Goal: Task Accomplishment & Management: Manage account settings

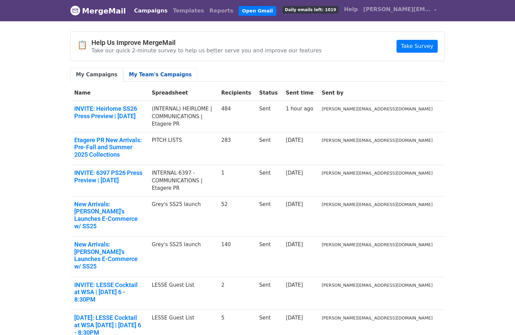
click at [145, 73] on link "My Team's Campaigns" at bounding box center [160, 75] width 74 height 14
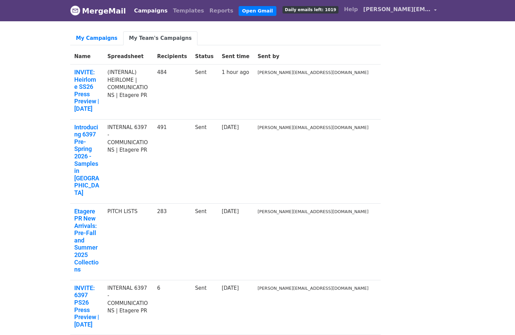
click at [382, 9] on span "[PERSON_NAME][EMAIL_ADDRESS][DOMAIN_NAME]" at bounding box center [396, 9] width 67 height 8
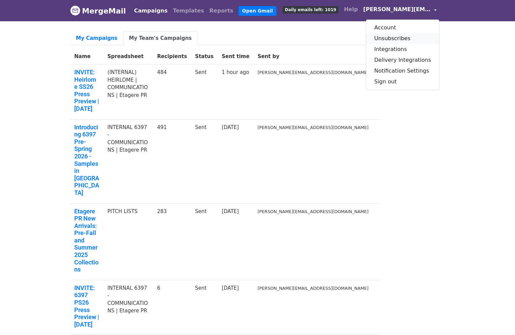
click at [398, 37] on link "Unsubscribes" at bounding box center [402, 38] width 73 height 11
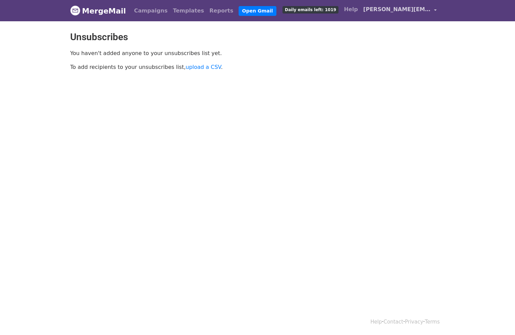
click at [395, 8] on span "[PERSON_NAME][EMAIL_ADDRESS][DOMAIN_NAME]" at bounding box center [396, 9] width 67 height 8
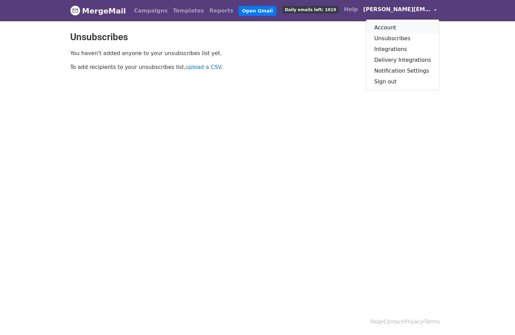
click at [383, 27] on link "Account" at bounding box center [402, 27] width 73 height 11
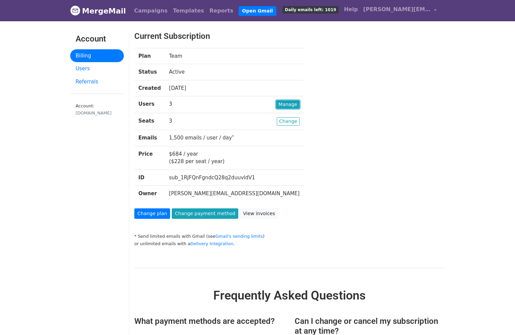
click at [276, 104] on link "Manage" at bounding box center [288, 104] width 24 height 8
click at [277, 123] on link "Change" at bounding box center [288, 121] width 23 height 8
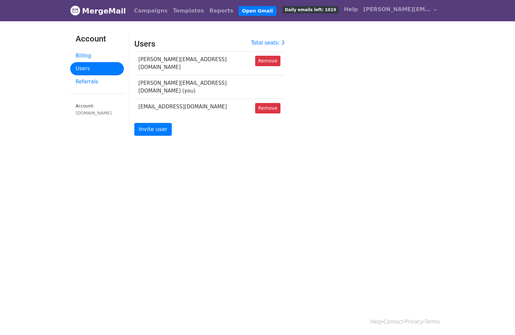
click at [174, 99] on td "rsvp@etagere-pr.com" at bounding box center [192, 108] width 117 height 19
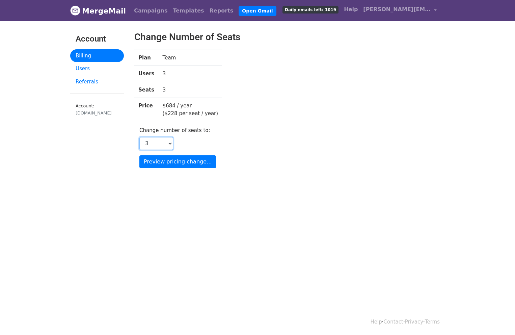
click at [171, 143] on select "1 2 3 4 5 6 7 8 9 10 11 12 13 14 15 16 17 18 19 20 21 22 23 24 25 26 27 28 29 3…" at bounding box center [156, 143] width 34 height 13
select select "2"
click at [139, 137] on select "1 2 3 4 5 6 7 8 9 10 11 12 13 14 15 16 17 18 19 20 21 22 23 24 25 26 27 28 29 3…" at bounding box center [156, 143] width 34 height 13
click at [208, 115] on td "$684 / year ($228 per seat / year)" at bounding box center [191, 110] width 64 height 24
click at [180, 162] on input "Preview pricing change..." at bounding box center [177, 161] width 77 height 13
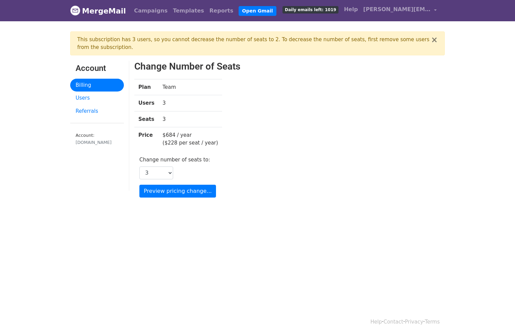
click at [305, 108] on div "Plan Team Users 3 Seats 3 Price $684 / year ($228 per seat / year)" at bounding box center [236, 117] width 214 height 77
click at [436, 38] on button "×" at bounding box center [434, 40] width 7 height 8
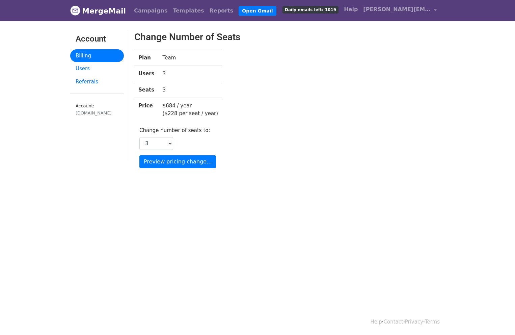
click at [162, 87] on td "3" at bounding box center [191, 90] width 64 height 16
click at [172, 87] on td "3" at bounding box center [191, 90] width 64 height 16
click at [171, 88] on td "3" at bounding box center [191, 90] width 64 height 16
click at [390, 13] on link "[PERSON_NAME][EMAIL_ADDRESS][DOMAIN_NAME]" at bounding box center [399, 11] width 79 height 16
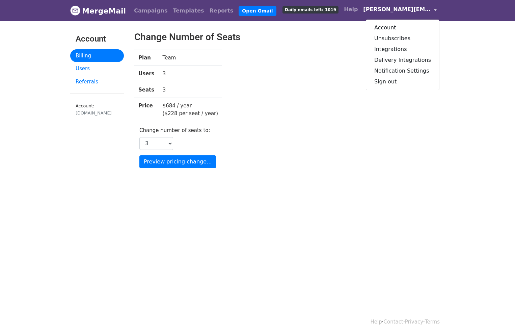
click at [233, 65] on div "Plan Team Users 3 Seats 3 Price $684 / year ($228 per seat / year)" at bounding box center [236, 88] width 214 height 77
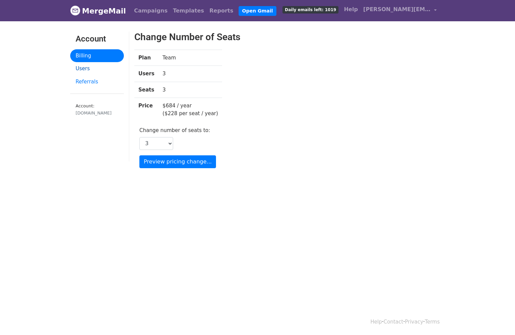
click at [81, 67] on link "Users" at bounding box center [97, 68] width 54 height 13
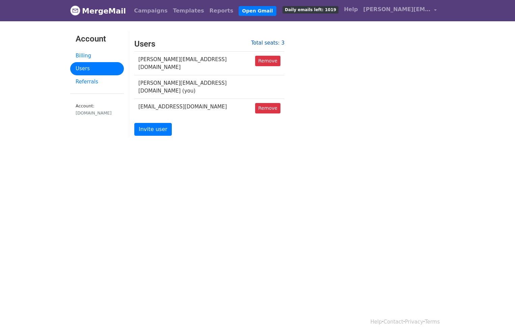
click at [267, 43] on link "Total seats: 3" at bounding box center [267, 43] width 33 height 6
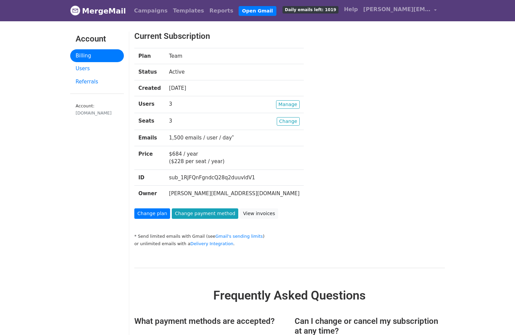
click at [94, 102] on link "Account: etagere-pr.com" at bounding box center [97, 110] width 54 height 23
click at [309, 80] on div "Plan Team Status Active Created 4 months ago Users Manage 3 Seats Change 3 Emai…" at bounding box center [276, 128] width 294 height 160
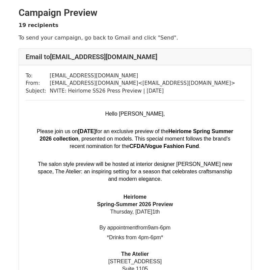
click at [135, 110] on p "Hello George," at bounding box center [135, 117] width 204 height 15
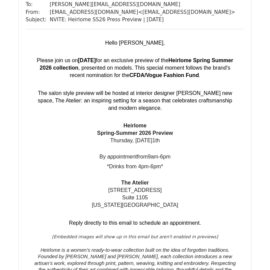
scroll to position [817, 0]
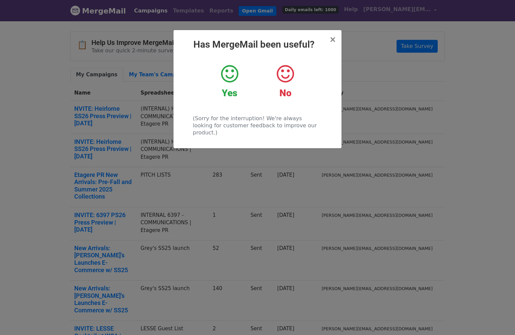
click at [293, 71] on icon at bounding box center [285, 74] width 17 height 20
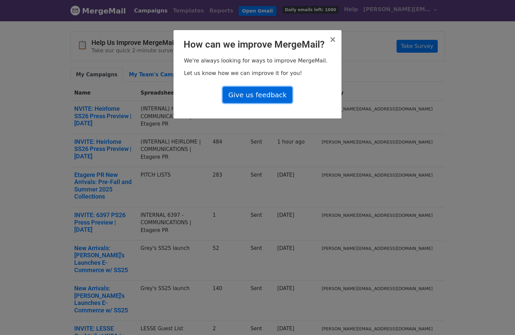
click at [271, 98] on link "Give us feedback" at bounding box center [258, 95] width 70 height 16
click at [334, 43] on span "×" at bounding box center [332, 39] width 7 height 9
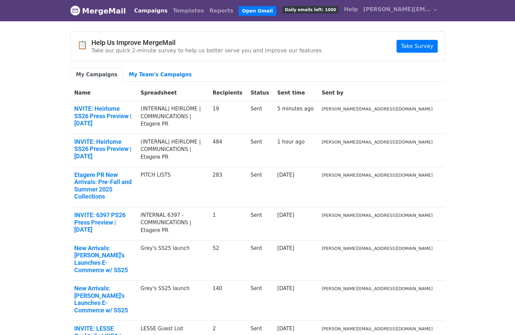
click at [105, 12] on link "MergeMail" at bounding box center [98, 11] width 56 height 14
click at [95, 12] on link "MergeMail" at bounding box center [98, 11] width 56 height 14
click at [174, 10] on link "Templates" at bounding box center [188, 10] width 36 height 13
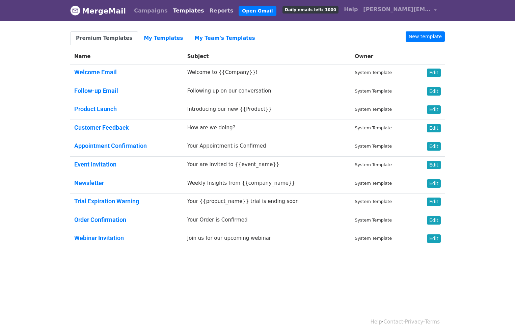
click at [207, 12] on link "Reports" at bounding box center [221, 10] width 29 height 13
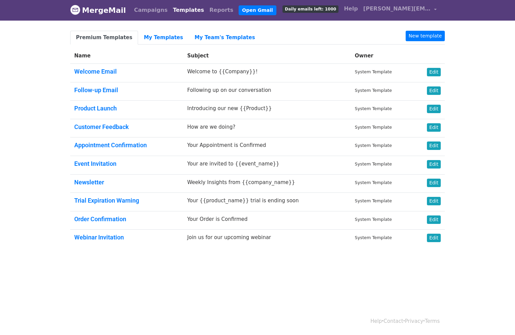
click at [37, 82] on body "MergeMail Campaigns Templates Reports Open Gmail Daily emails left: 1000 Help g…" at bounding box center [257, 139] width 515 height 281
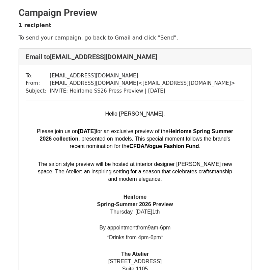
click at [73, 50] on div "Email to [EMAIL_ADDRESS][DOMAIN_NAME]" at bounding box center [135, 57] width 232 height 17
click at [66, 112] on p "Hello [PERSON_NAME]," at bounding box center [135, 117] width 204 height 15
click at [208, 9] on h2 "Campaign Preview" at bounding box center [135, 12] width 233 height 11
click at [91, 133] on span "[DATE]" at bounding box center [87, 131] width 18 height 6
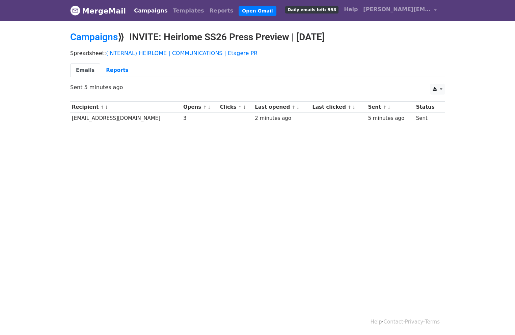
click at [256, 132] on body "MergeMail Campaigns Templates Reports Open Gmail Daily emails left: 998 Help [P…" at bounding box center [257, 78] width 515 height 156
click at [109, 74] on link "Reports" at bounding box center [117, 70] width 34 height 14
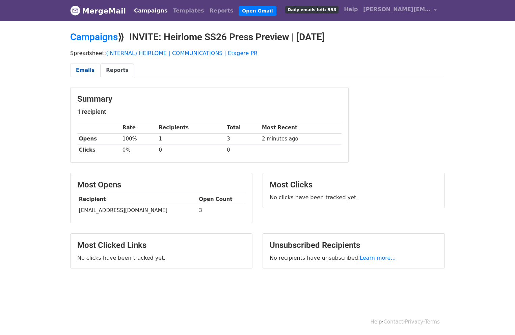
click at [81, 72] on link "Emails" at bounding box center [85, 70] width 30 height 14
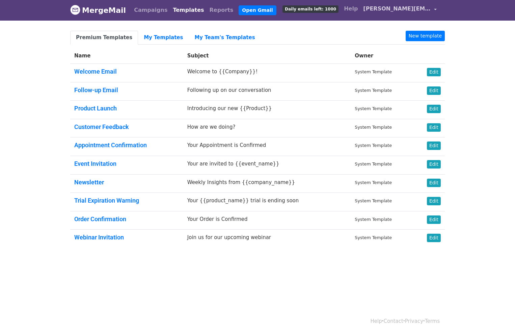
click at [388, 7] on span "[PERSON_NAME][EMAIL_ADDRESS][DOMAIN_NAME]" at bounding box center [396, 9] width 67 height 8
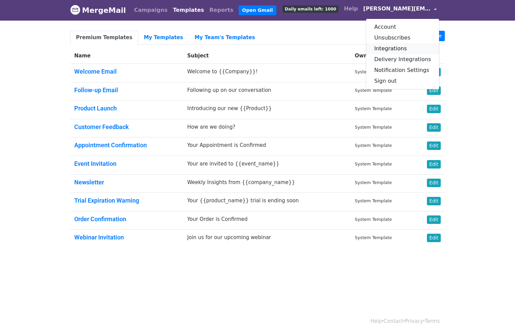
click at [430, 45] on link "Integrations" at bounding box center [402, 48] width 73 height 11
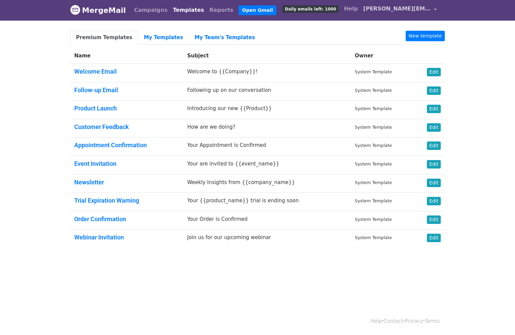
click at [420, 12] on span "[PERSON_NAME][EMAIL_ADDRESS][DOMAIN_NAME]" at bounding box center [396, 9] width 67 height 8
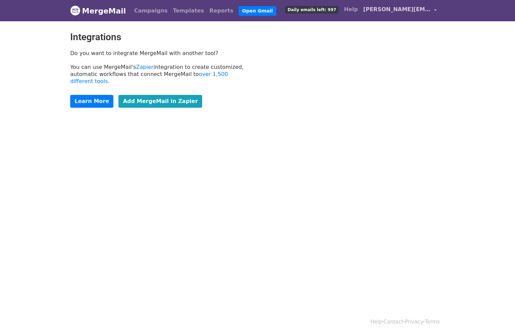
click at [404, 6] on span "[PERSON_NAME][EMAIL_ADDRESS][DOMAIN_NAME]" at bounding box center [396, 9] width 67 height 8
click at [415, 11] on span "[PERSON_NAME][EMAIL_ADDRESS][DOMAIN_NAME]" at bounding box center [396, 9] width 67 height 8
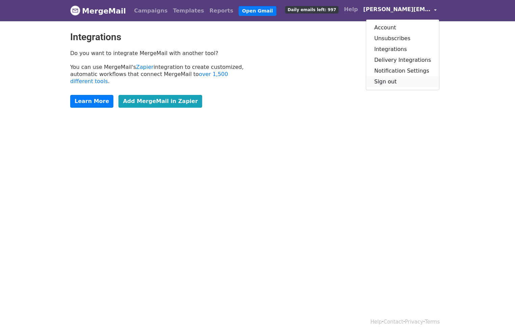
click at [398, 82] on link "Sign out" at bounding box center [402, 81] width 73 height 11
